Goal: Information Seeking & Learning: Find specific fact

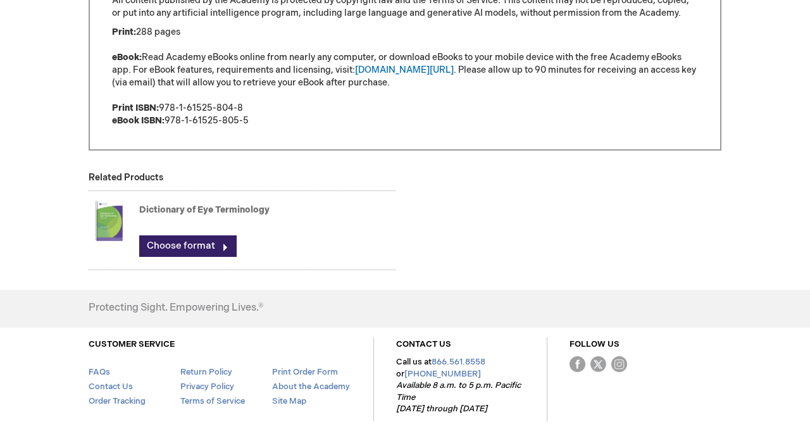
scroll to position [1097, 0]
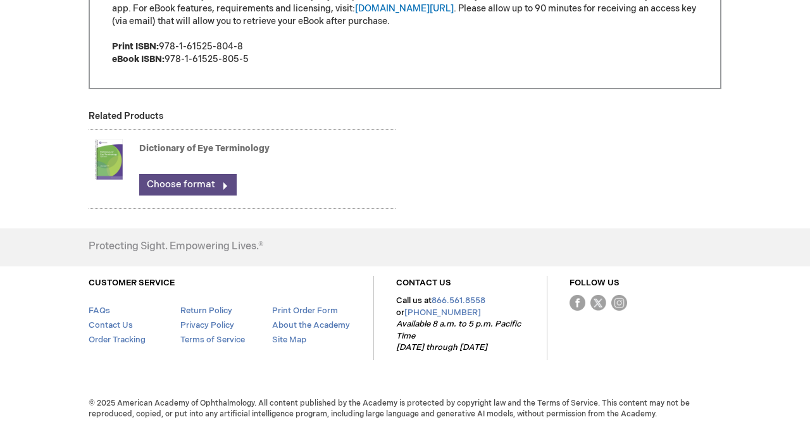
click at [197, 185] on link "Choose format" at bounding box center [187, 185] width 97 height 22
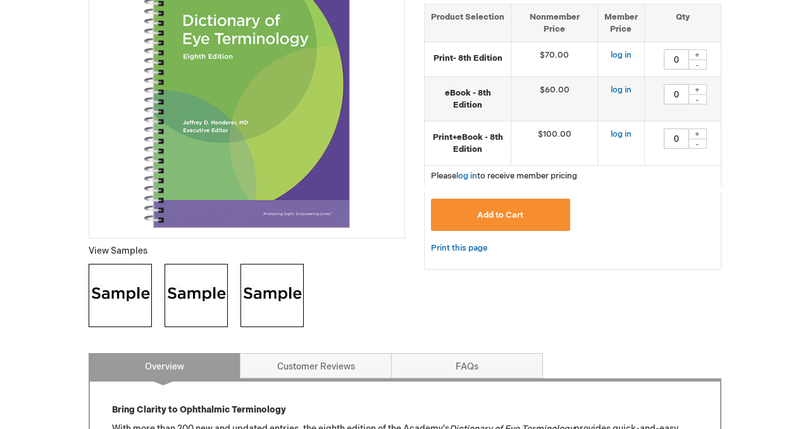
scroll to position [322, 0]
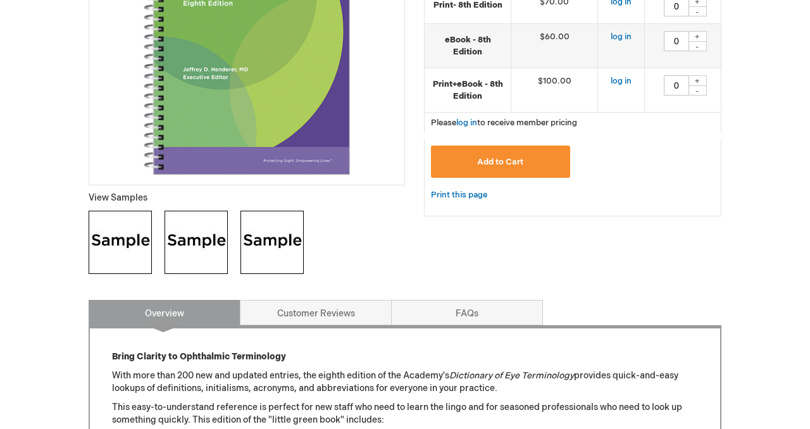
click at [208, 244] on img at bounding box center [196, 242] width 63 height 63
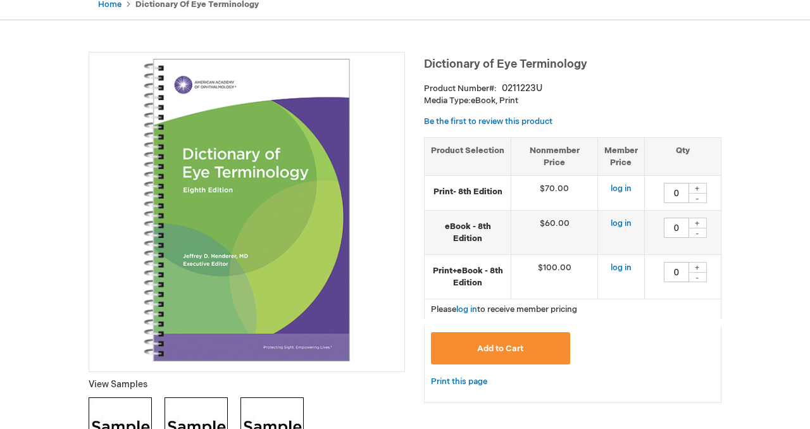
scroll to position [124, 0]
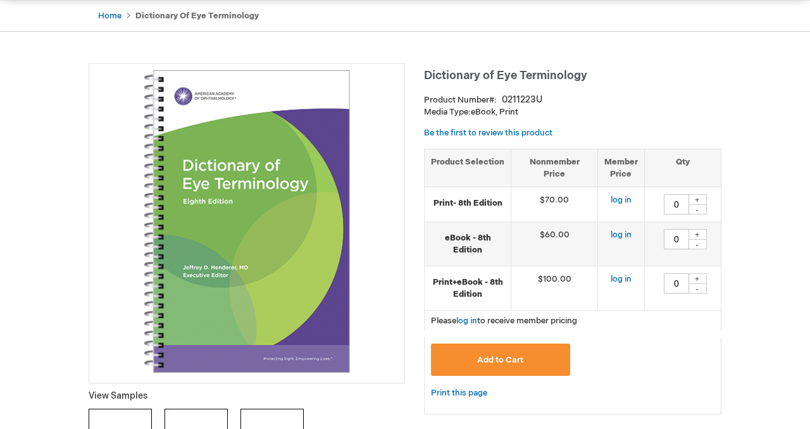
click at [303, 277] on img at bounding box center [247, 221] width 302 height 302
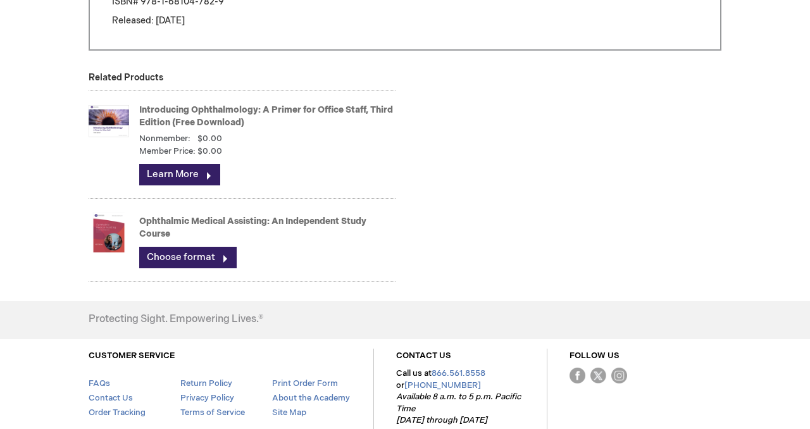
scroll to position [1192, 0]
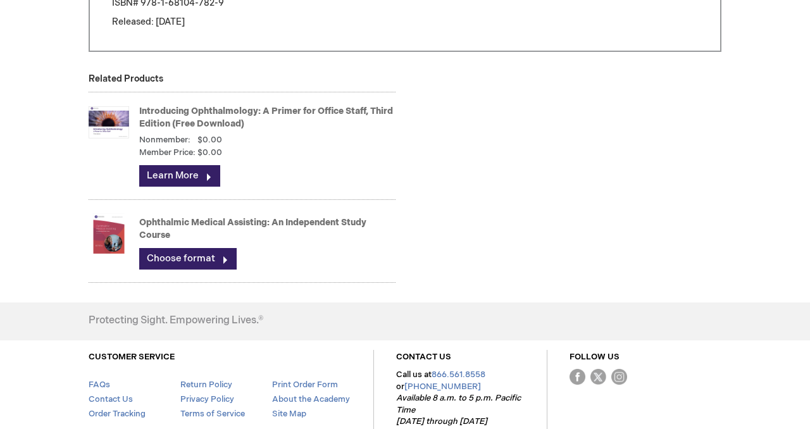
click at [123, 125] on img at bounding box center [109, 122] width 40 height 51
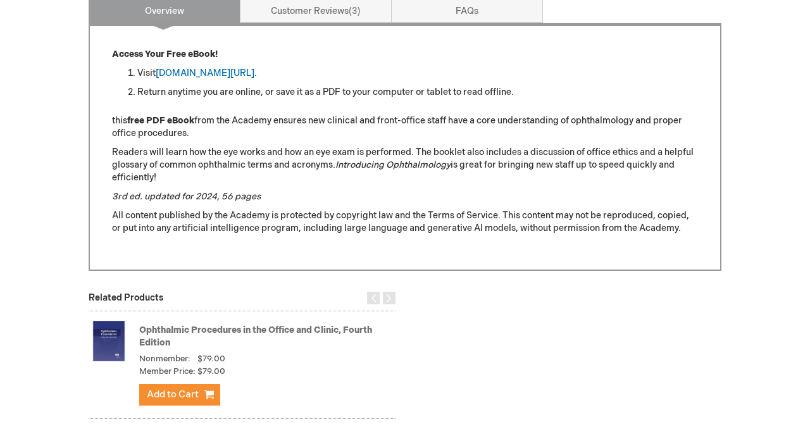
scroll to position [525, 0]
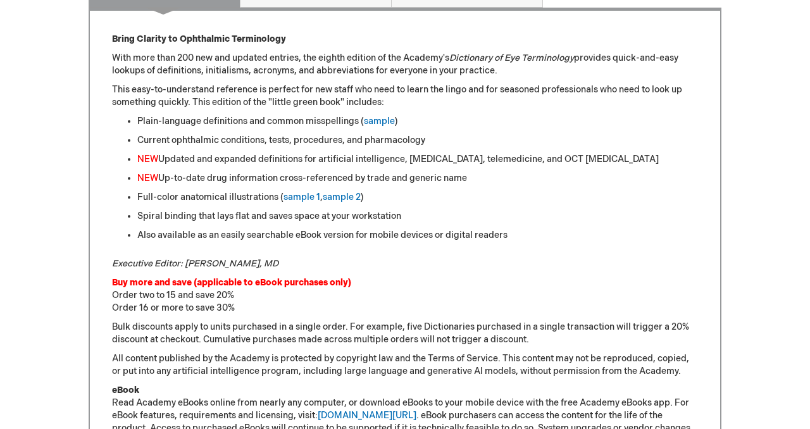
scroll to position [640, 0]
click at [371, 126] on li "Plain-language definitions and common misspellings ( sample )" at bounding box center [417, 121] width 561 height 13
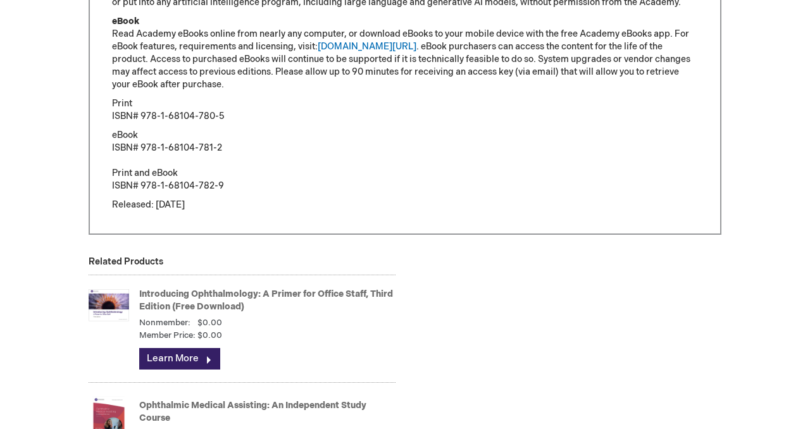
scroll to position [1009, 0]
drag, startPoint x: 113, startPoint y: 111, endPoint x: 220, endPoint y: 114, distance: 107.0
click at [221, 114] on p "Print ISBN# 978-1-68104-780-5" at bounding box center [405, 109] width 586 height 25
copy p "SBN# 978-1-68104-780-5"
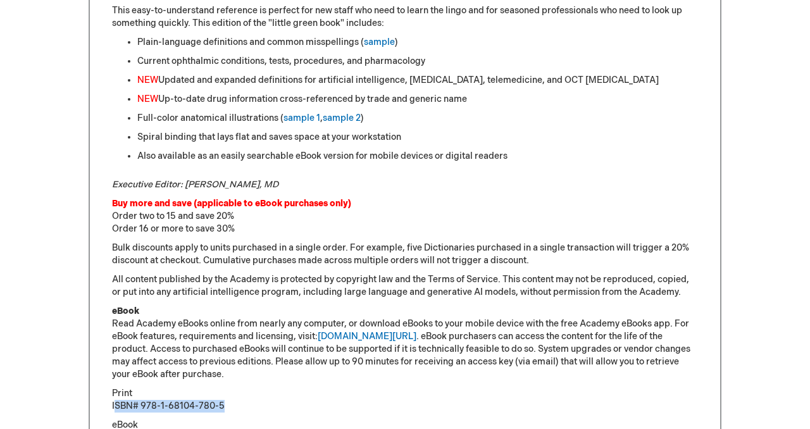
scroll to position [397, 0]
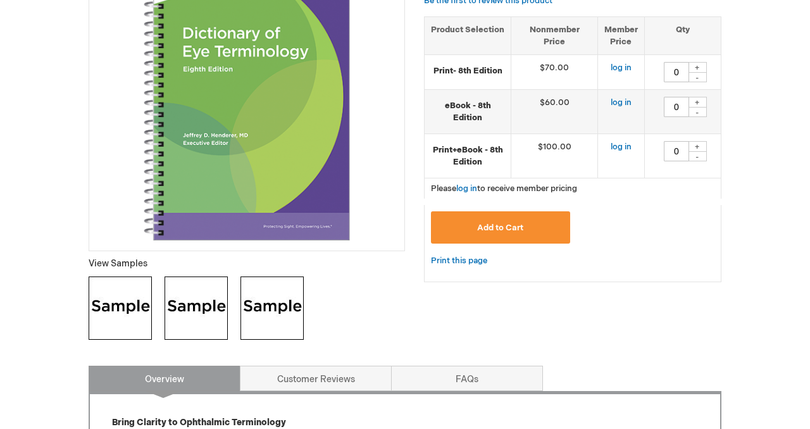
scroll to position [271, 0]
